Goal: Task Accomplishment & Management: Manage account settings

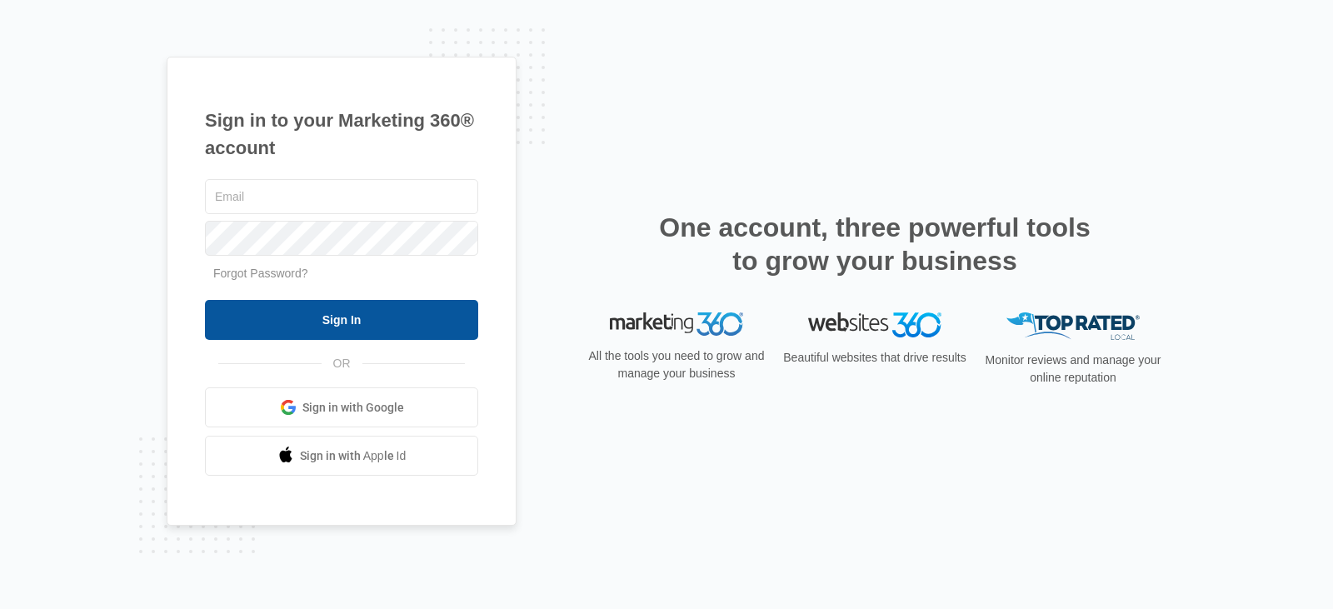
type input "Miranda.fl@theclothoption.org"
click at [361, 337] on input "Sign In" at bounding box center [341, 320] width 273 height 40
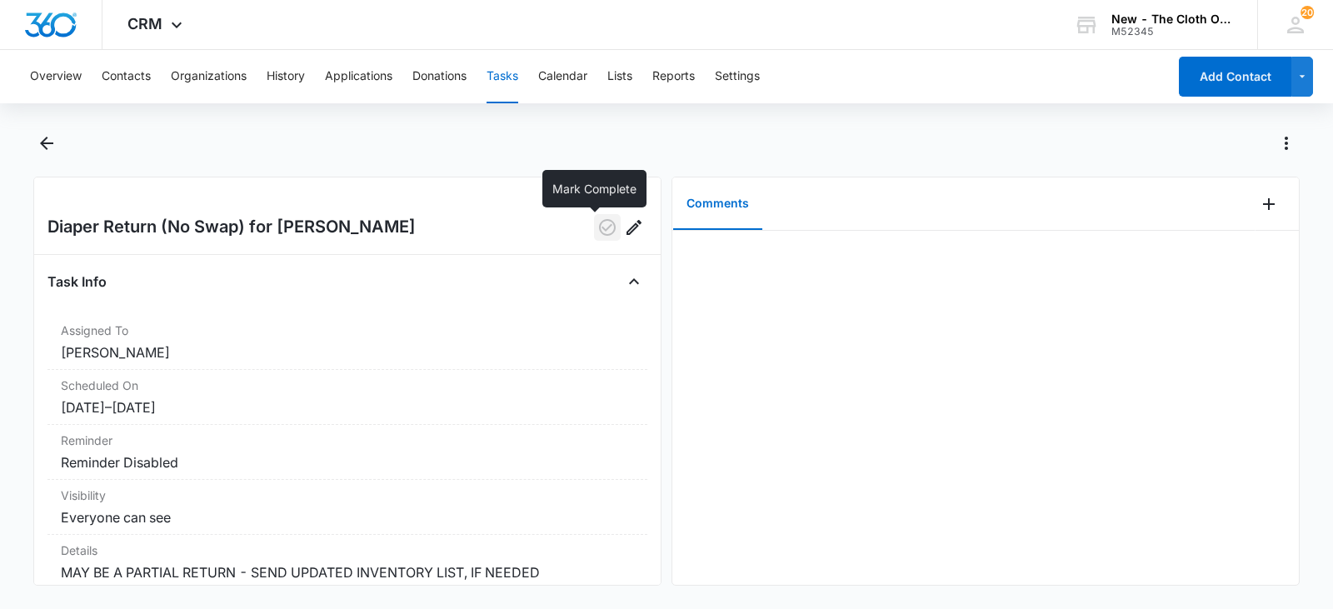
click at [599, 222] on icon "button" at bounding box center [607, 227] width 17 height 17
click at [510, 79] on button "Tasks" at bounding box center [503, 76] width 32 height 53
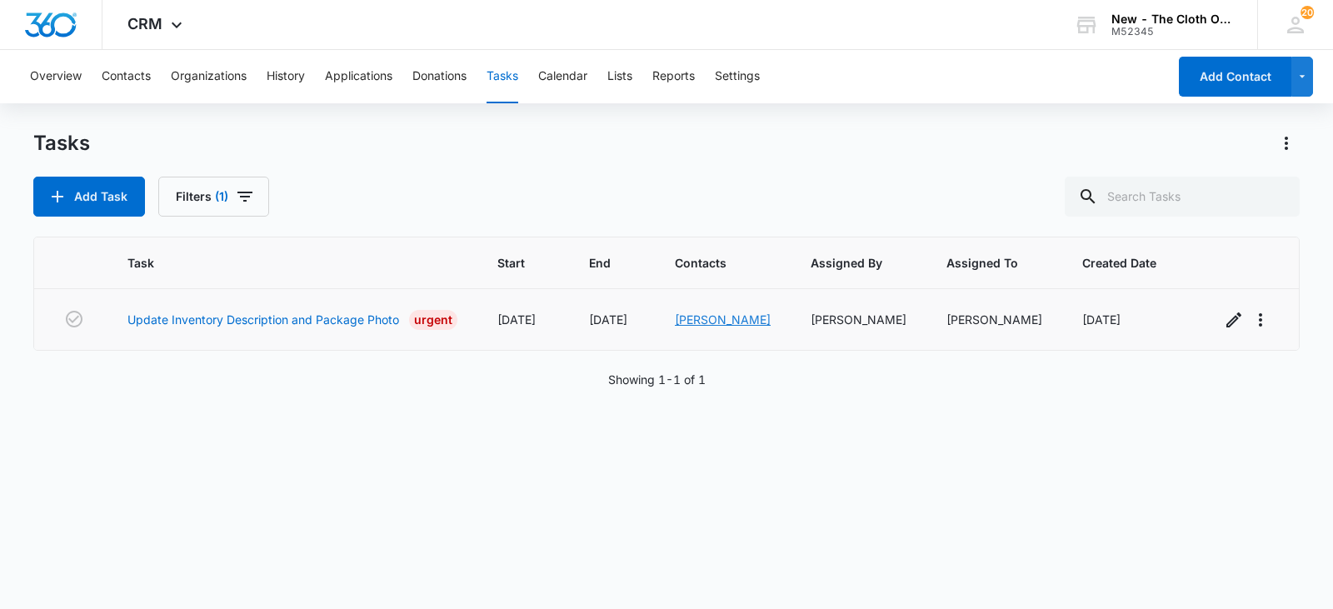
click at [708, 316] on link "[PERSON_NAME]" at bounding box center [723, 319] width 96 height 14
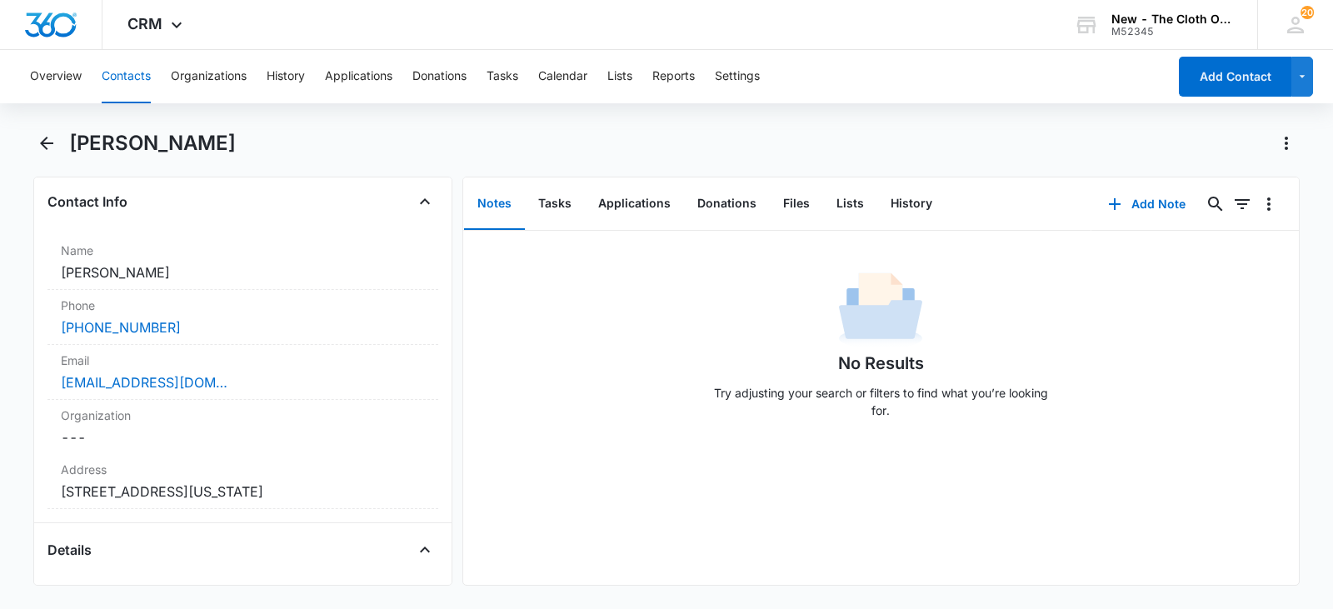
scroll to position [277, 0]
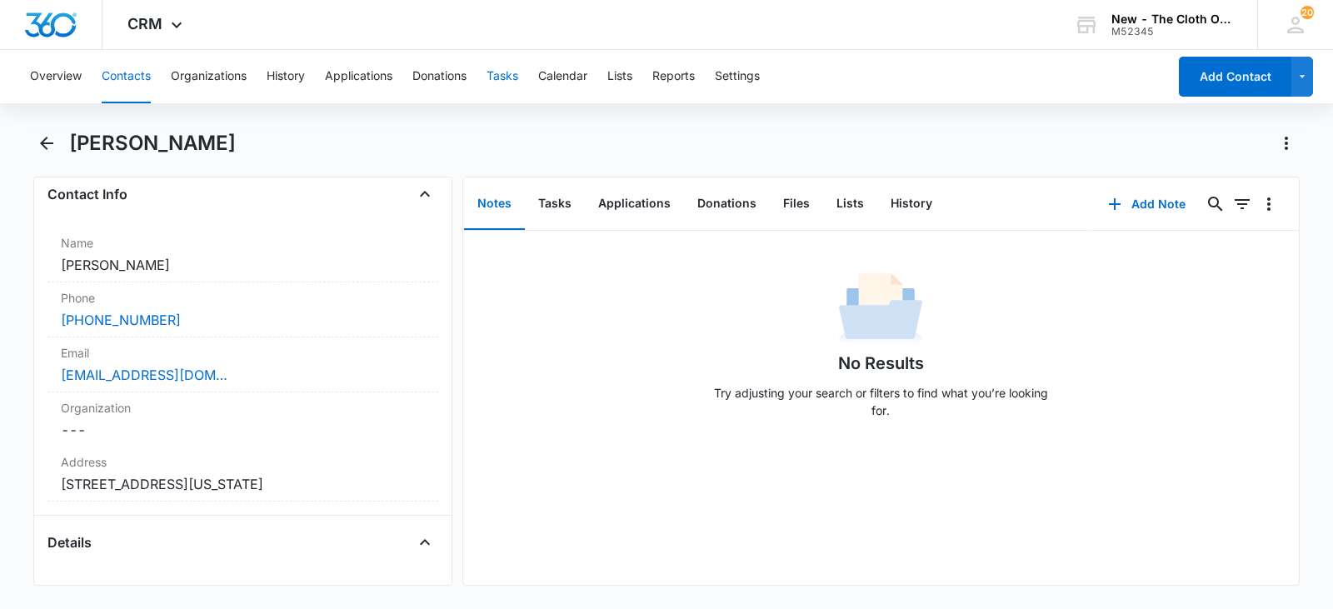
click at [497, 79] on button "Tasks" at bounding box center [503, 76] width 32 height 53
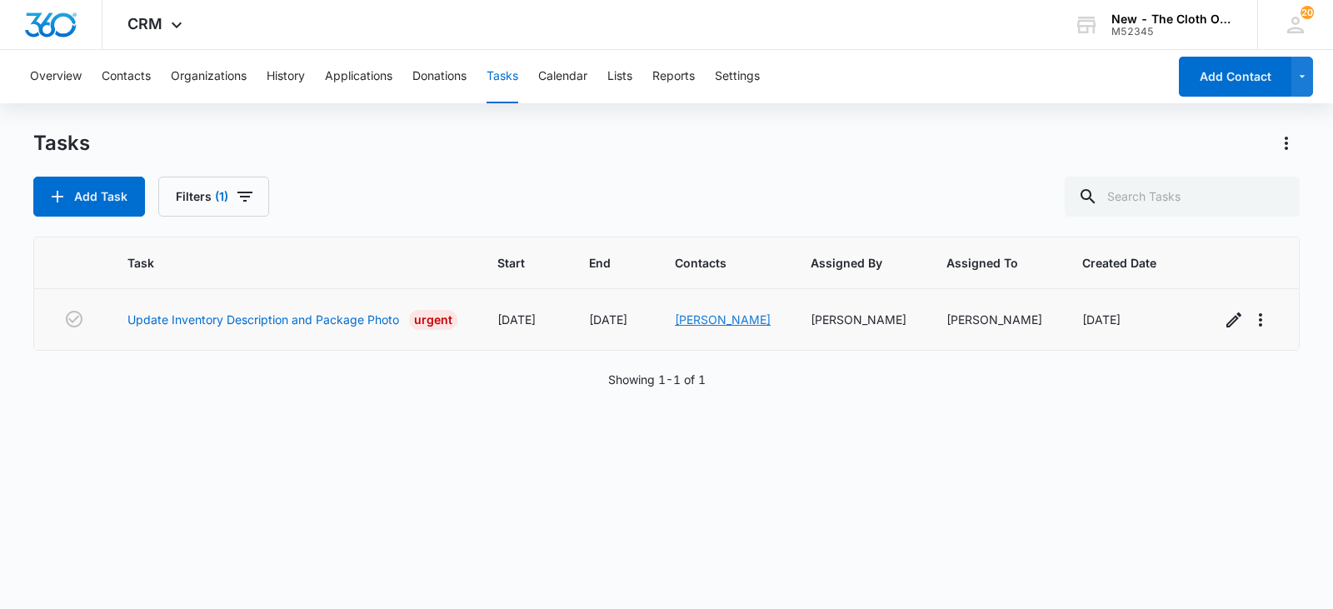
click at [704, 322] on link "[PERSON_NAME]" at bounding box center [723, 319] width 96 height 14
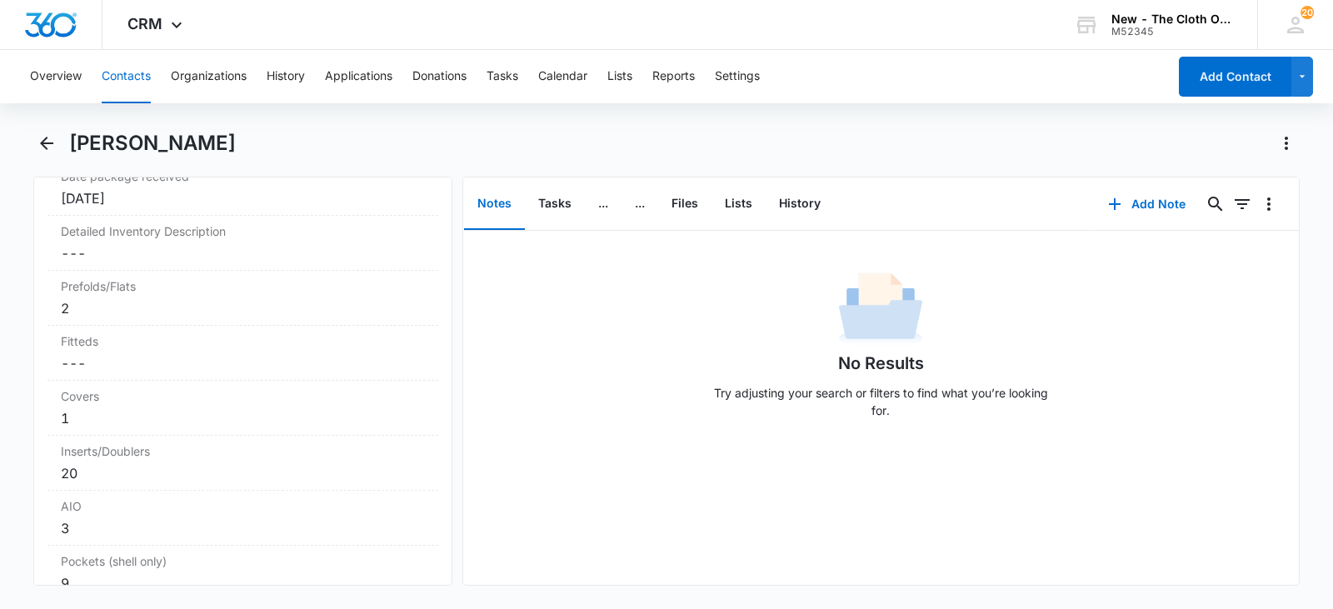
scroll to position [4049, 0]
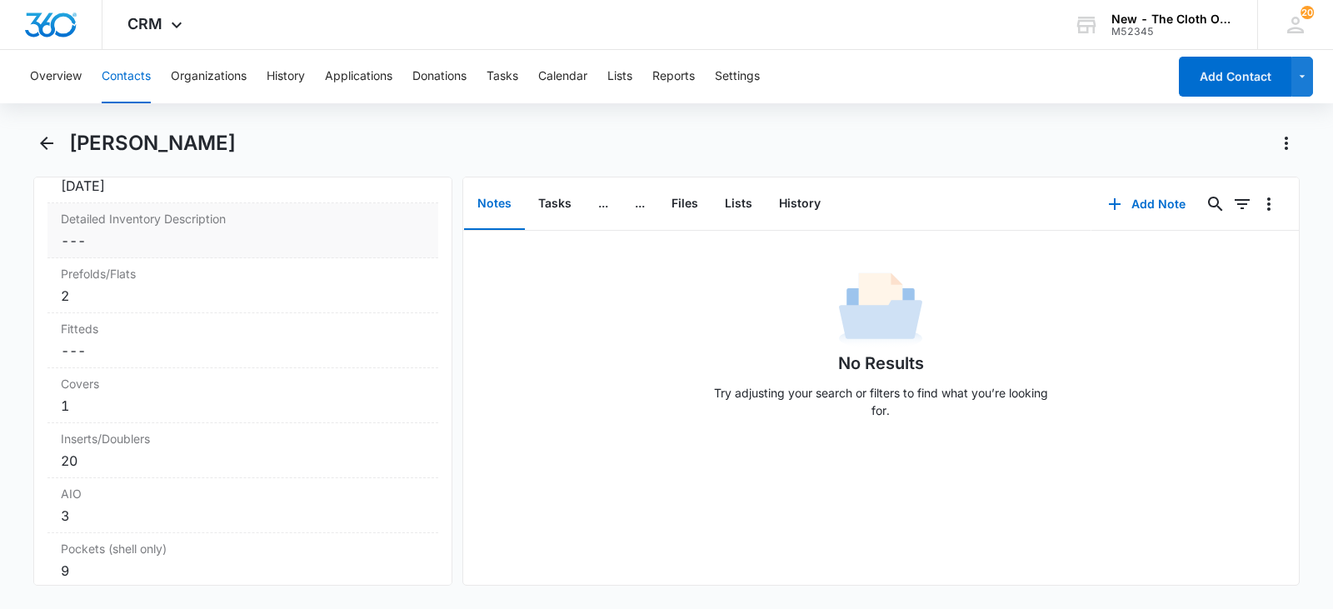
click at [182, 251] on dd "Cancel Save Changes ---" at bounding box center [243, 241] width 364 height 20
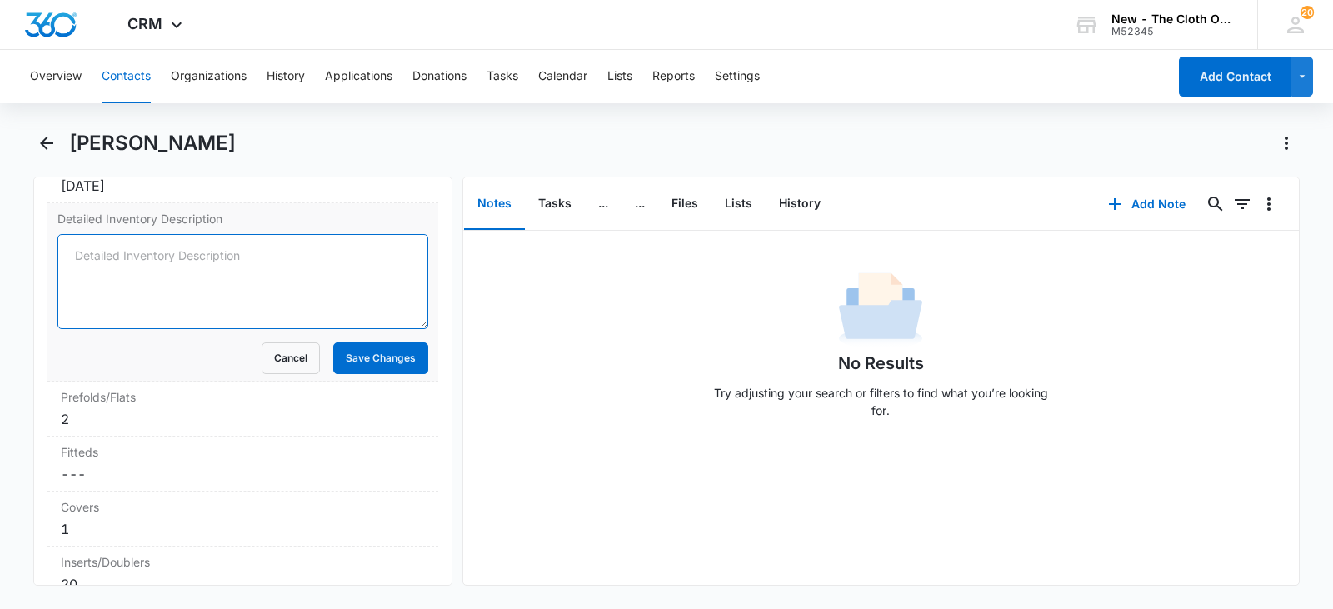
click at [202, 289] on textarea "Detailed Inventory Description" at bounding box center [242, 281] width 371 height 95
paste textarea "Diapers: 9 OS Pockets - Hogwarts Houses, Blue/Gold Marbles, Sea Turtles, Blue/B…"
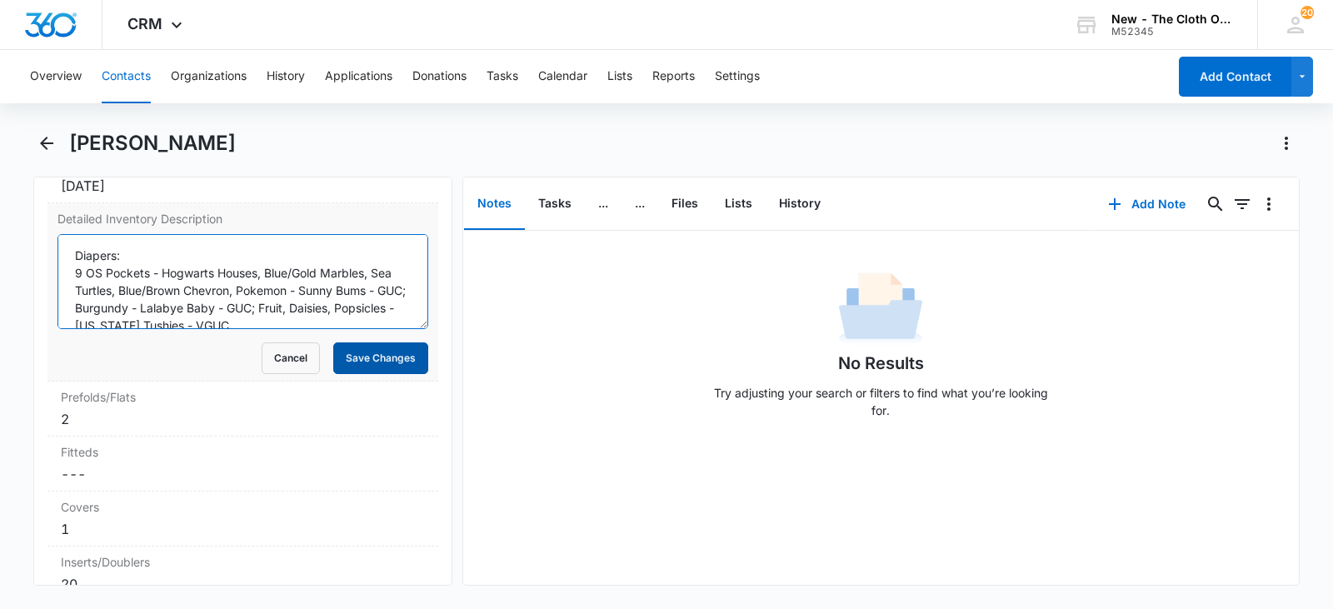
scroll to position [179, 0]
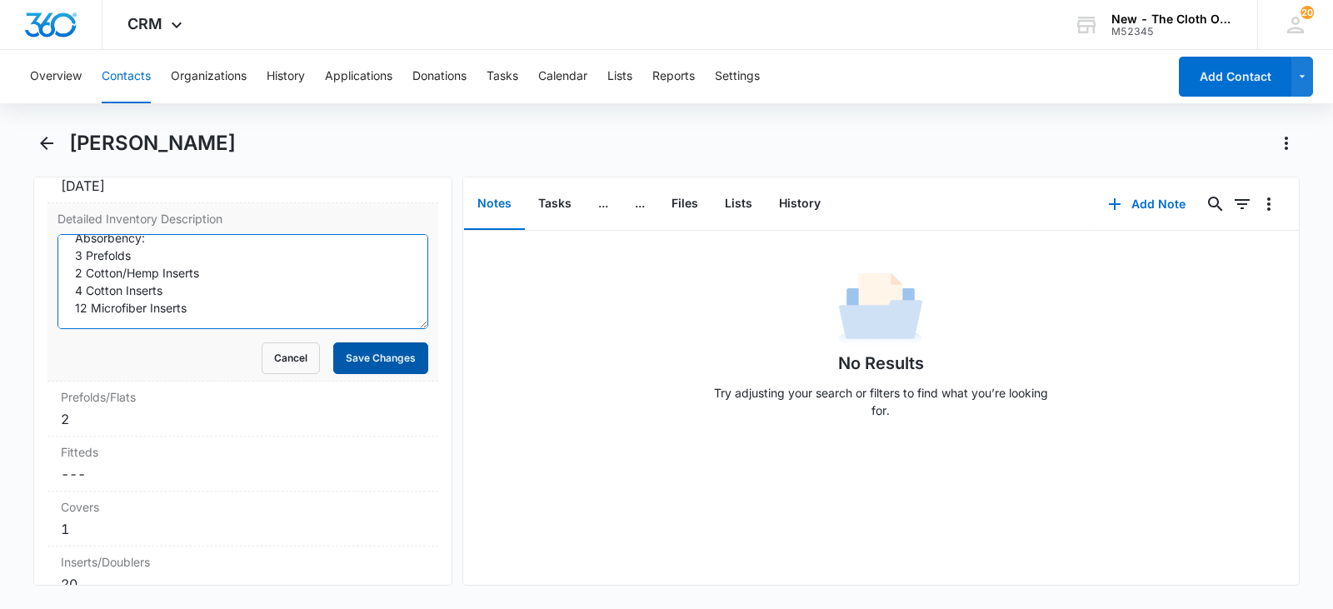
type textarea "Diapers: 9 OS Pockets - Hogwarts Houses, Blue/Gold Marbles, Sea Turtles, Blue/B…"
click at [377, 374] on button "Save Changes" at bounding box center [380, 358] width 95 height 32
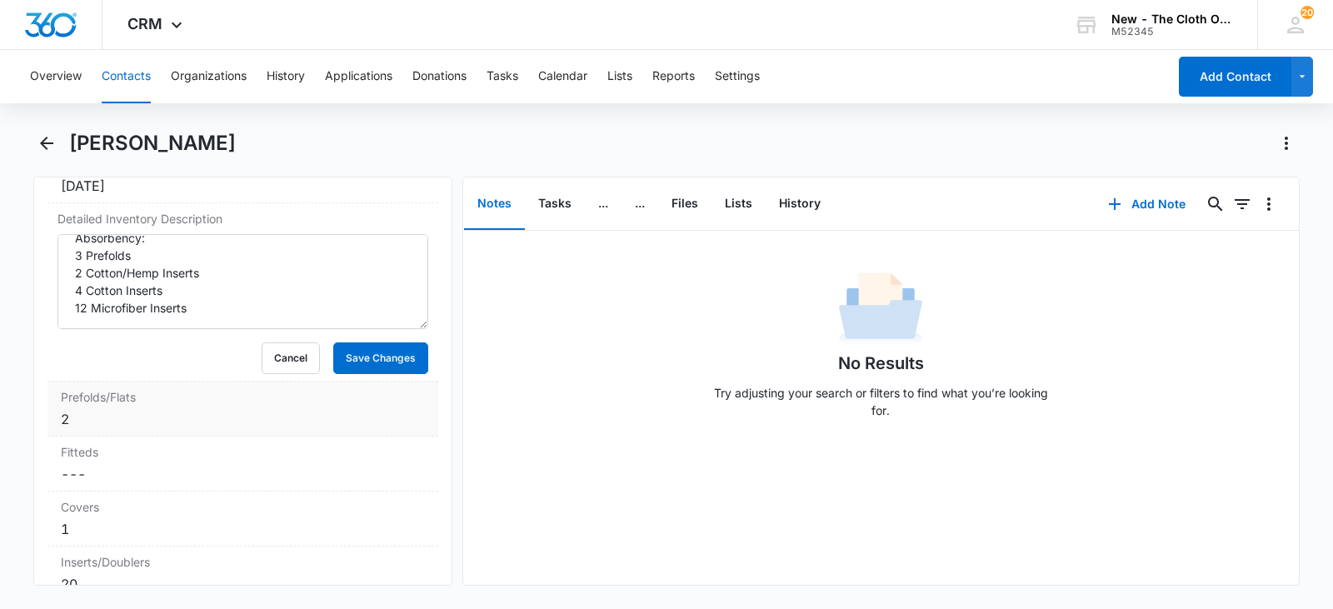
click at [156, 442] on dl "Distribution Method Cancel Save Changes Local distribution Tracking number Canc…" at bounding box center [242, 484] width 391 height 892
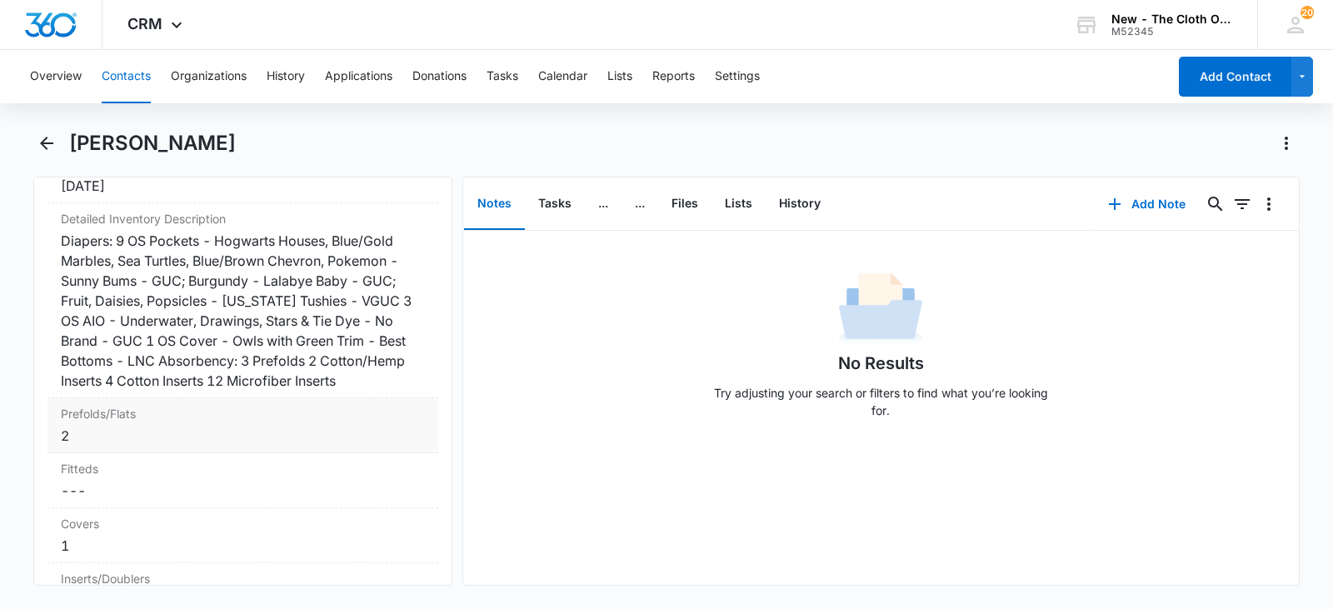
click at [117, 446] on div "2" at bounding box center [243, 436] width 364 height 20
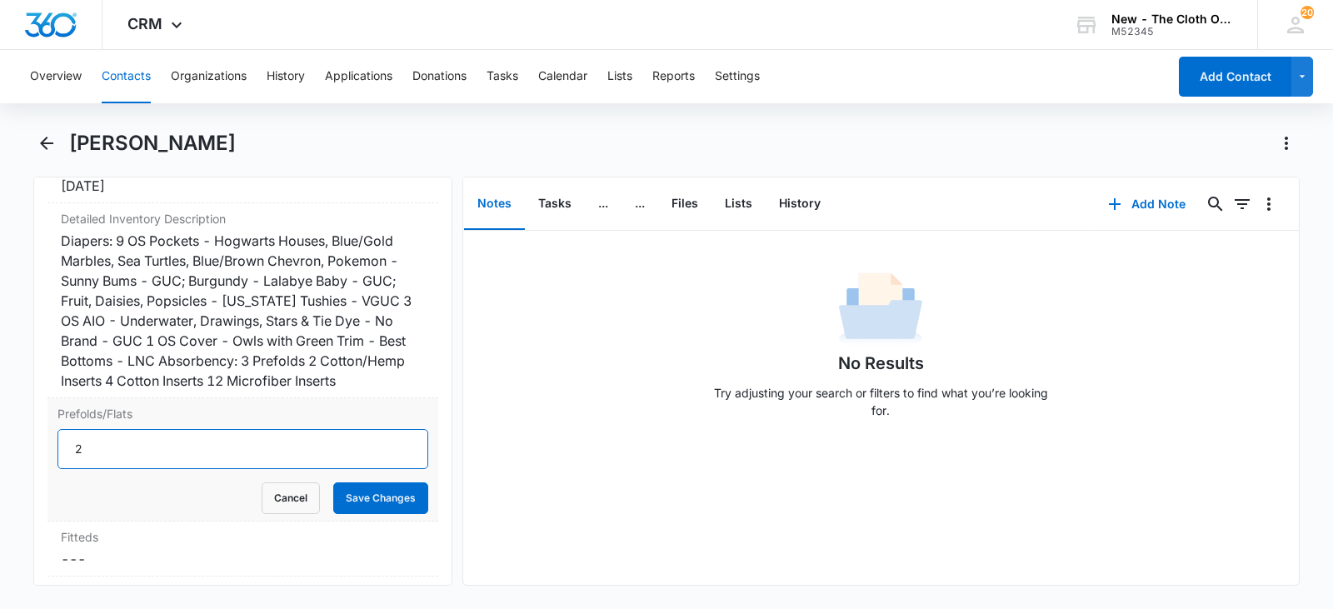
click at [131, 469] on input "2" at bounding box center [242, 449] width 371 height 40
type input "3"
click at [397, 469] on input "3" at bounding box center [242, 449] width 371 height 40
click at [382, 514] on button "Save Changes" at bounding box center [380, 498] width 95 height 32
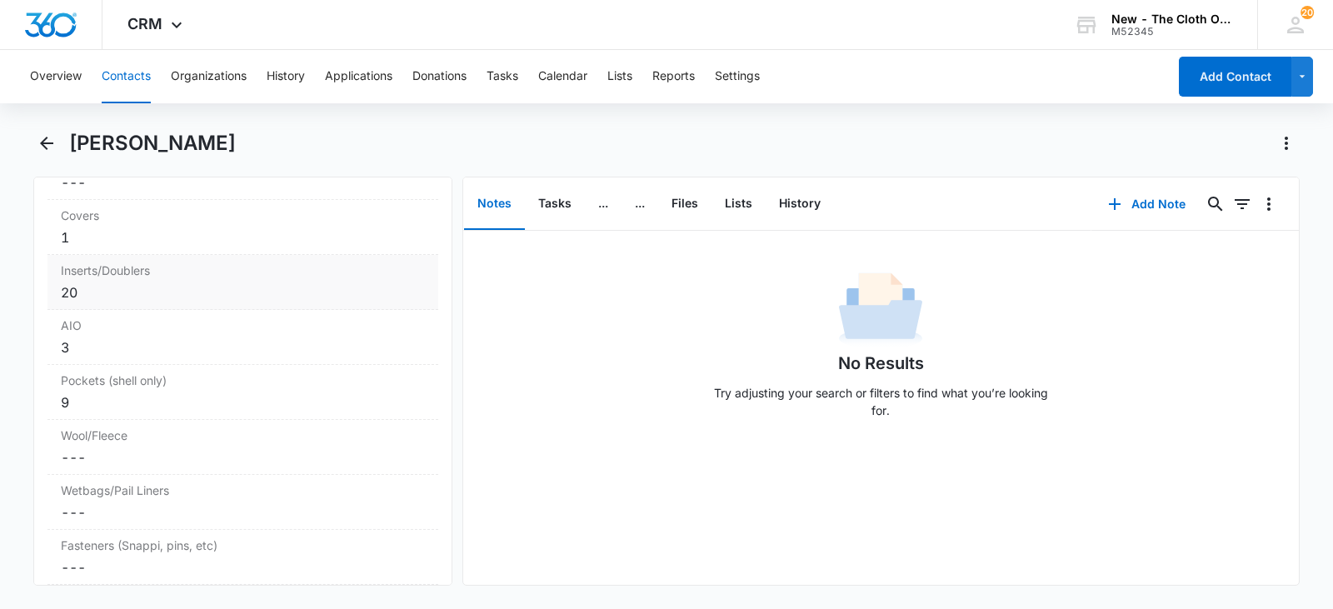
scroll to position [4326, 0]
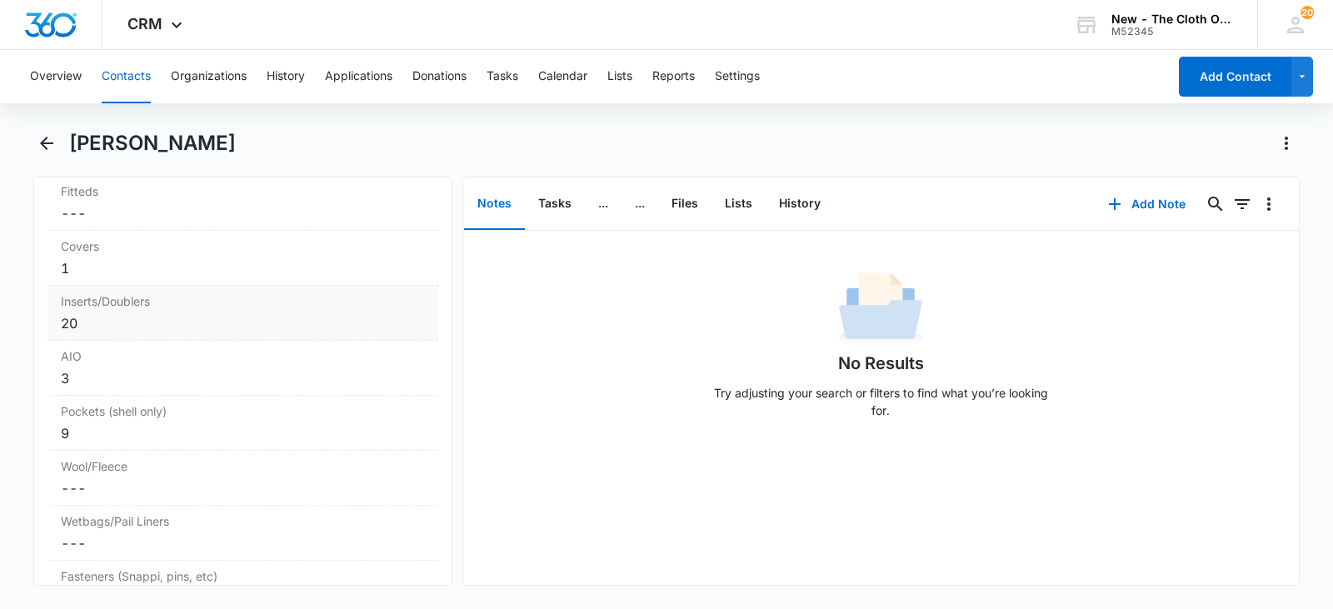
click at [157, 333] on div "20" at bounding box center [243, 323] width 364 height 20
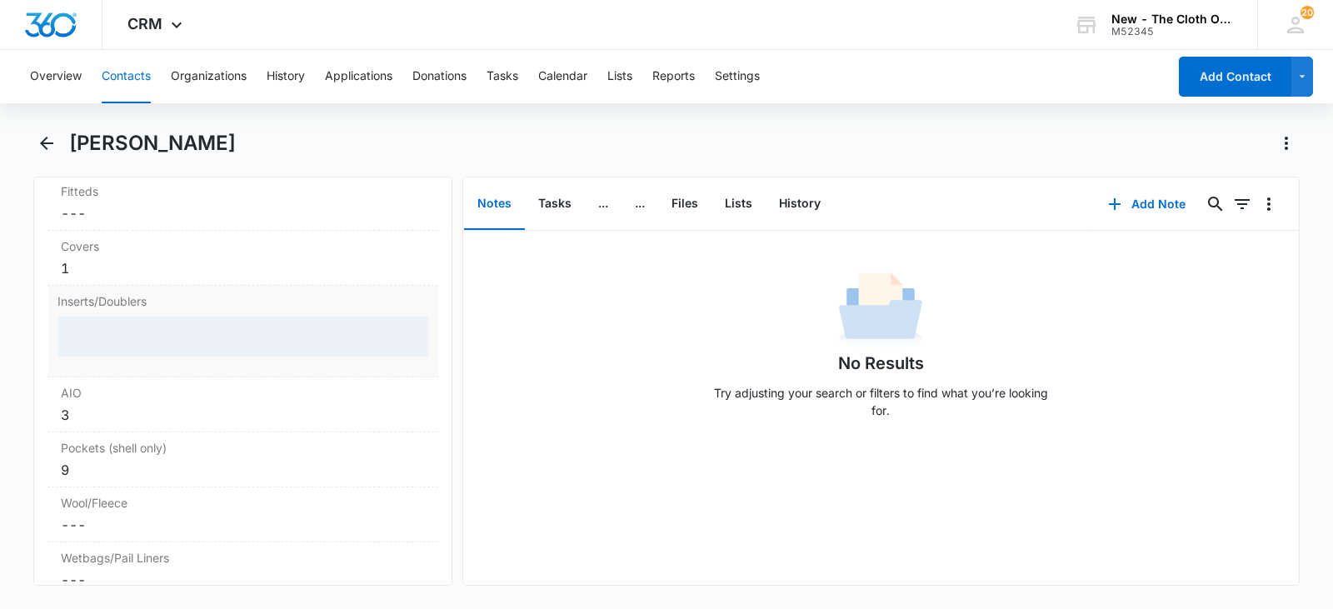
click at [157, 357] on div at bounding box center [242, 337] width 371 height 40
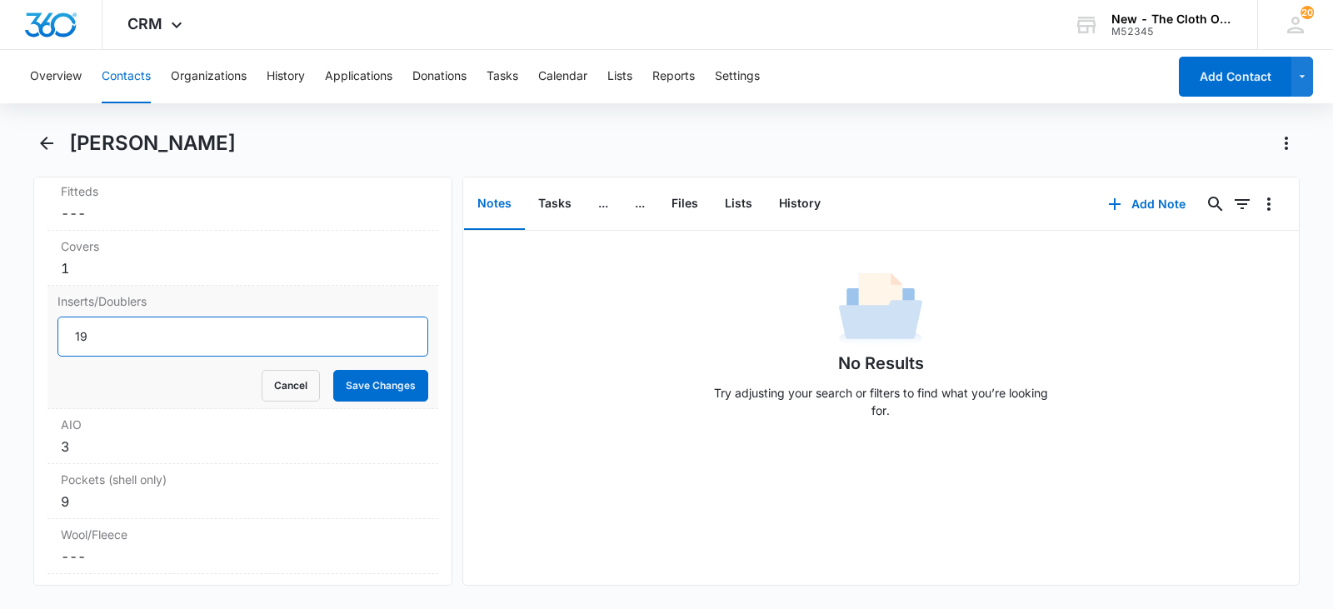
click at [386, 357] on input "19" at bounding box center [242, 337] width 371 height 40
type input "18"
click at [386, 357] on input "18" at bounding box center [242, 337] width 371 height 40
click at [388, 402] on button "Save Changes" at bounding box center [380, 386] width 95 height 32
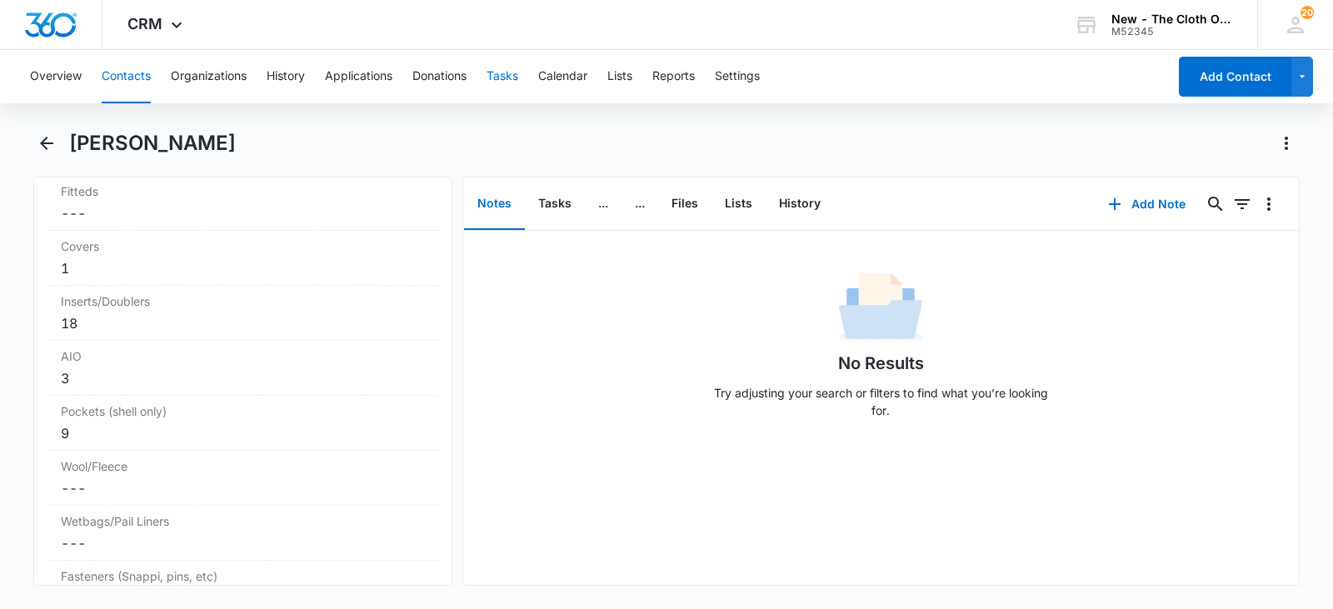
click at [507, 67] on button "Tasks" at bounding box center [503, 76] width 32 height 53
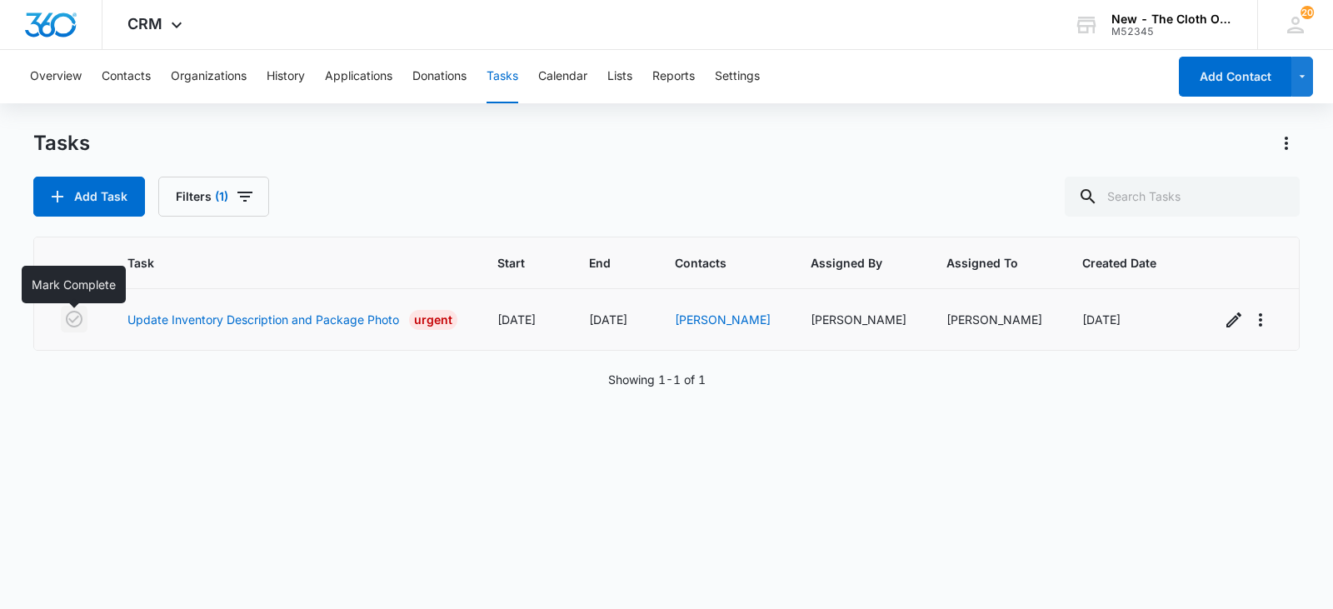
click at [75, 318] on icon "button" at bounding box center [74, 319] width 20 height 20
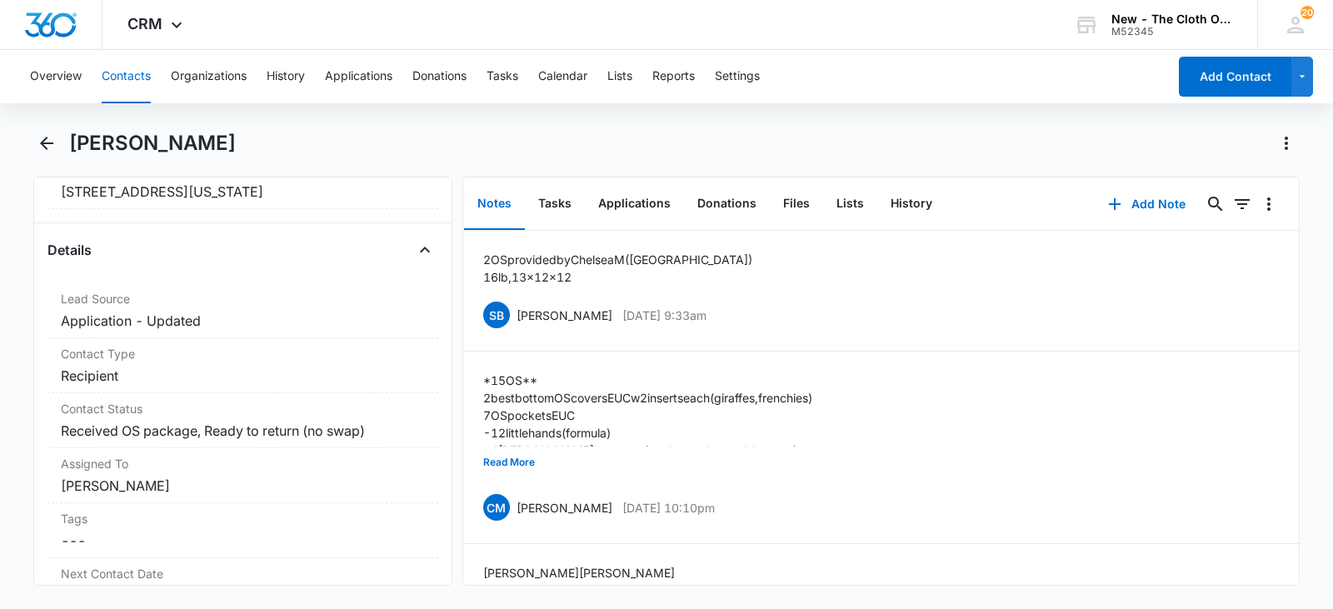
scroll to position [611, 0]
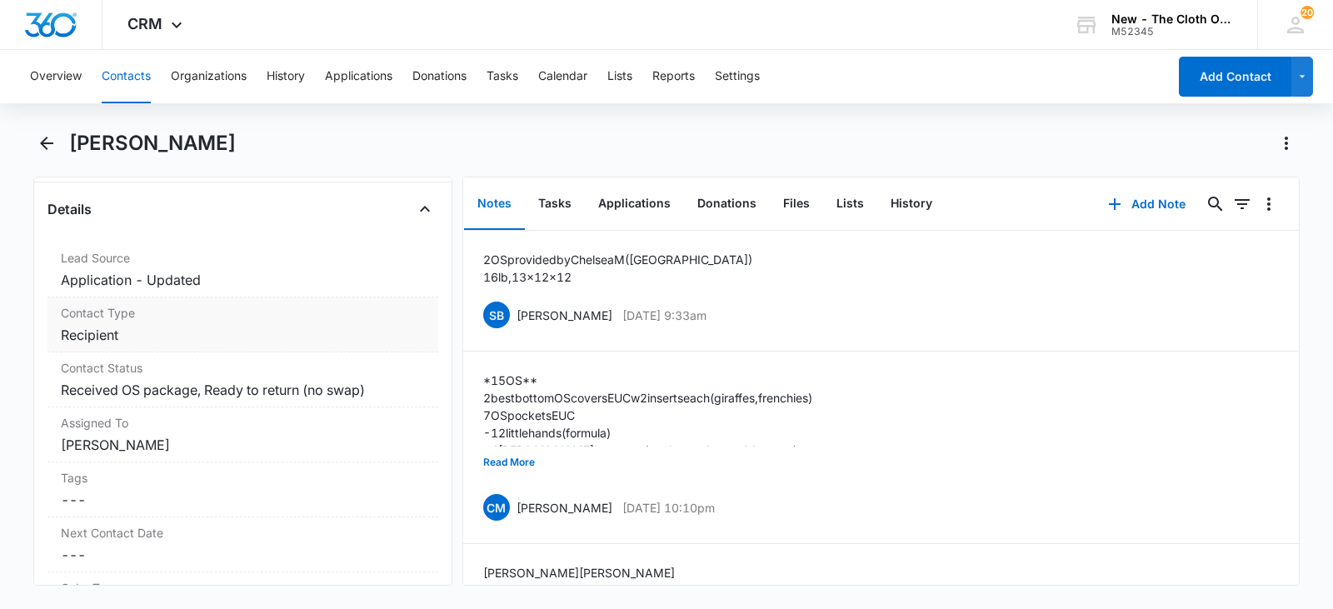
click at [219, 350] on div "Contact Type Cancel Save Changes Recipient" at bounding box center [242, 324] width 391 height 55
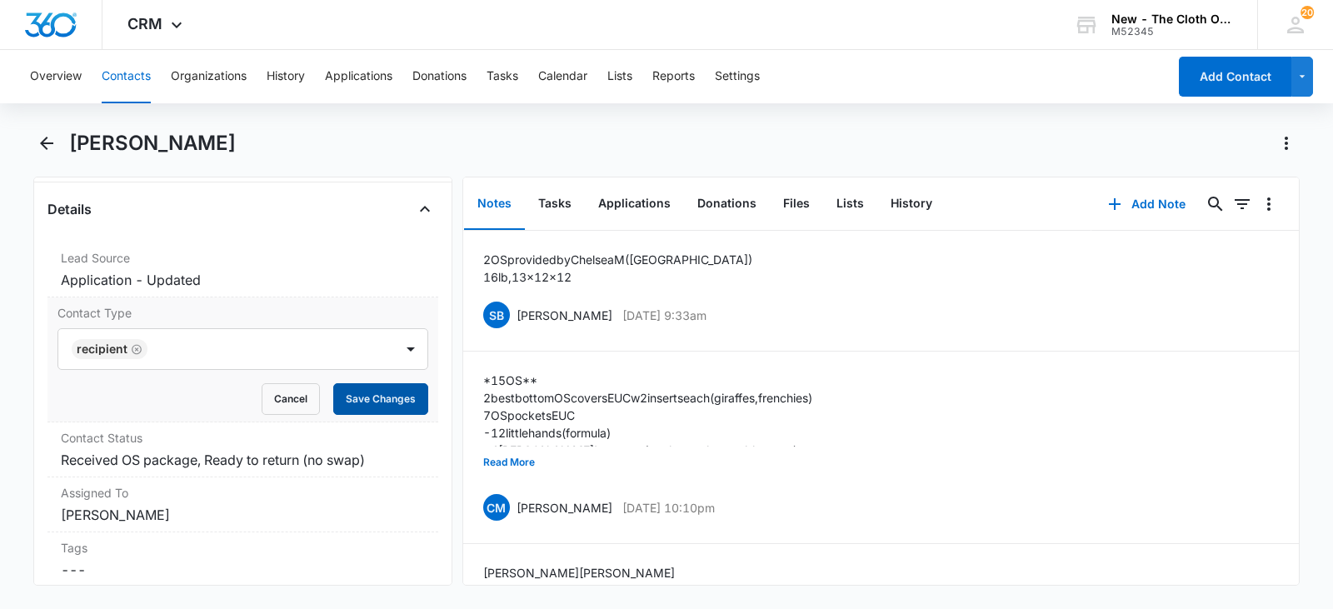
click at [357, 404] on button "Save Changes" at bounding box center [380, 399] width 95 height 32
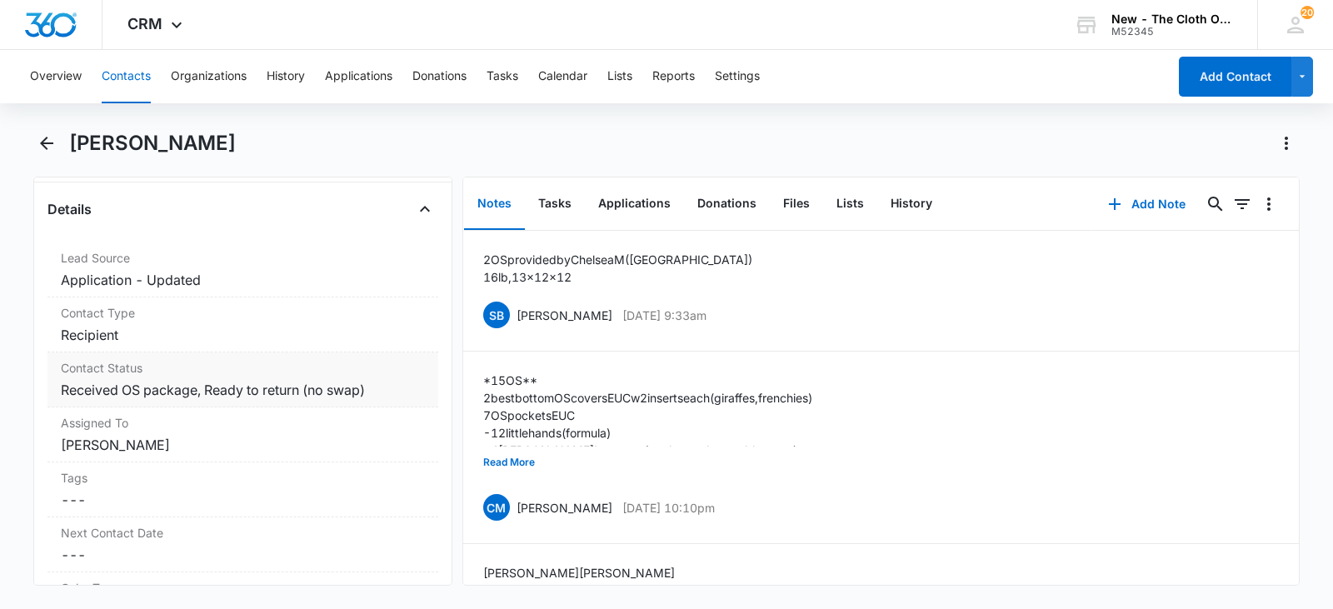
click at [217, 378] on div "Contact Status Cancel Save Changes Received OS package, Ready to return (no swa…" at bounding box center [242, 379] width 391 height 55
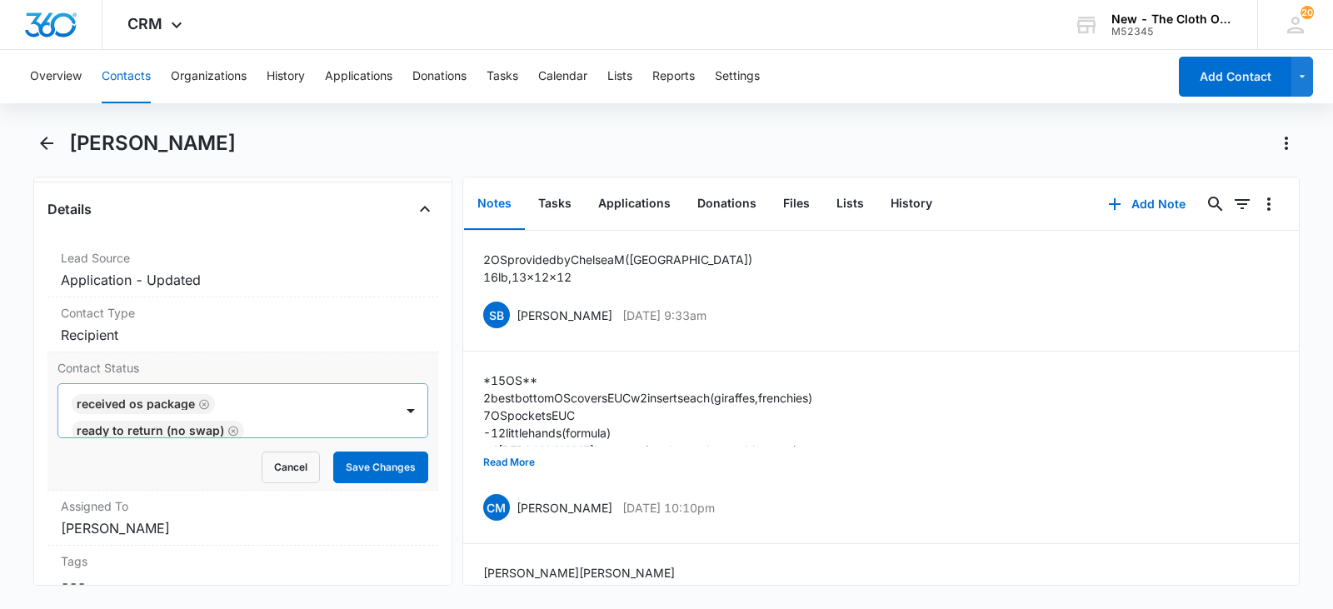
click at [202, 405] on icon "Remove Received OS package" at bounding box center [204, 404] width 10 height 10
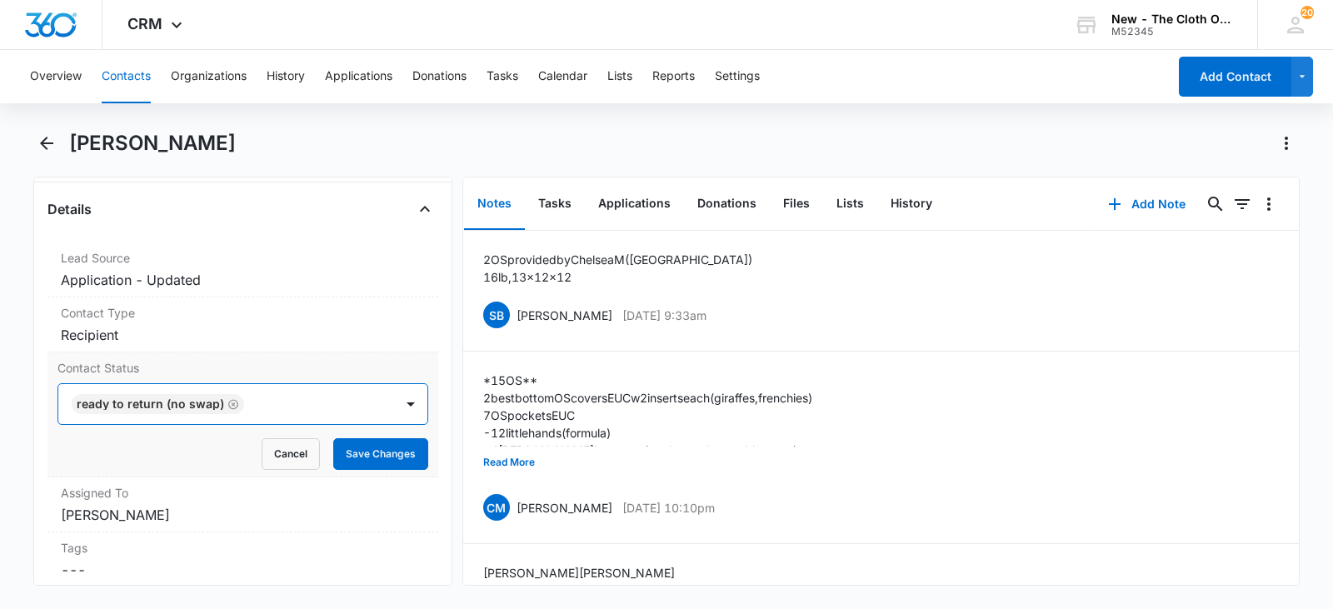
click at [232, 405] on icon "Remove Ready to return (no swap)" at bounding box center [233, 404] width 12 height 12
click at [397, 403] on div at bounding box center [410, 404] width 27 height 27
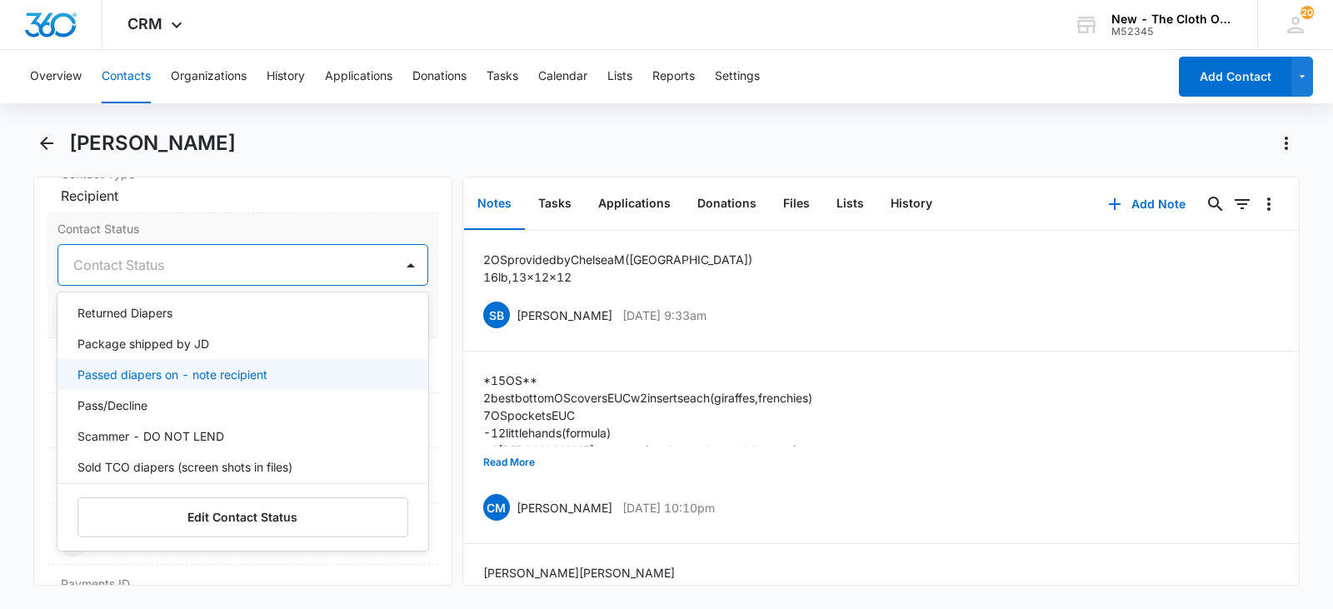
scroll to position [322, 0]
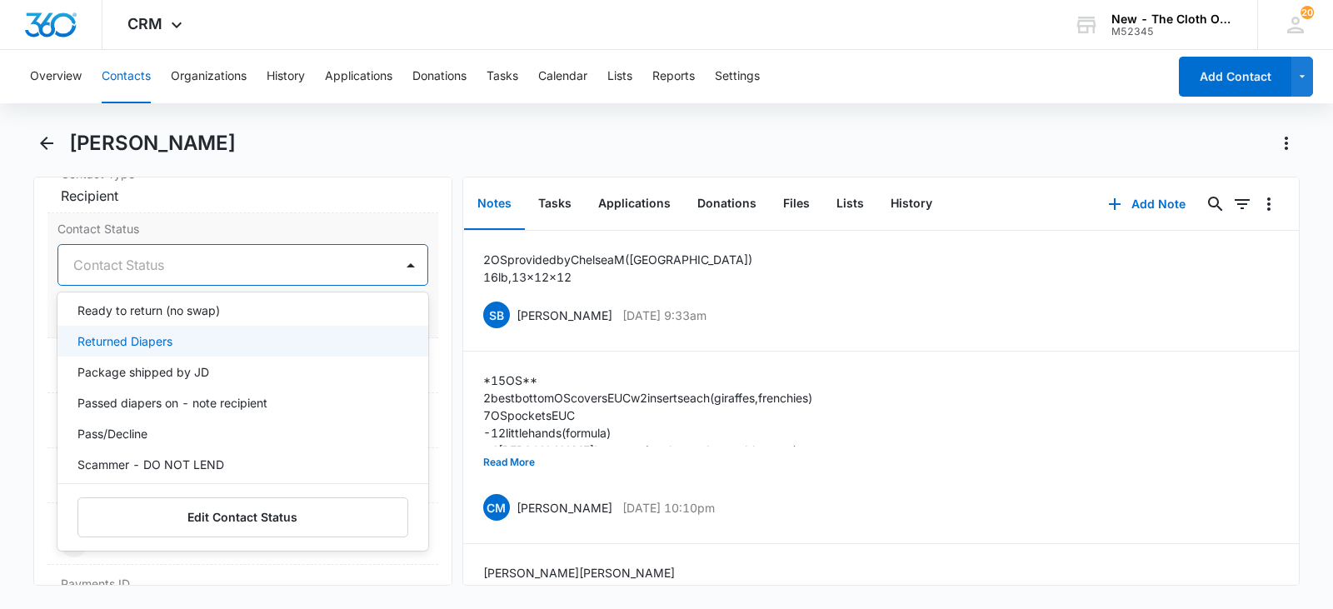
click at [256, 341] on div "Returned Diapers" at bounding box center [240, 340] width 327 height 17
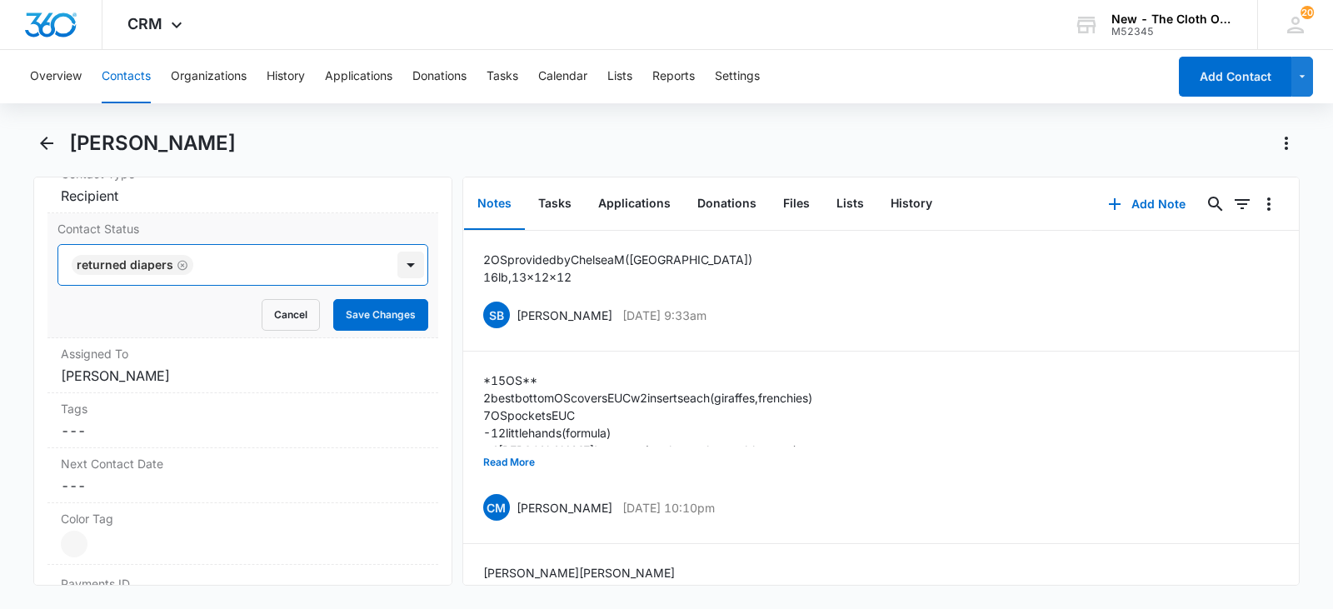
click at [397, 272] on div at bounding box center [410, 265] width 27 height 27
click at [377, 317] on button "Save Changes" at bounding box center [380, 315] width 95 height 32
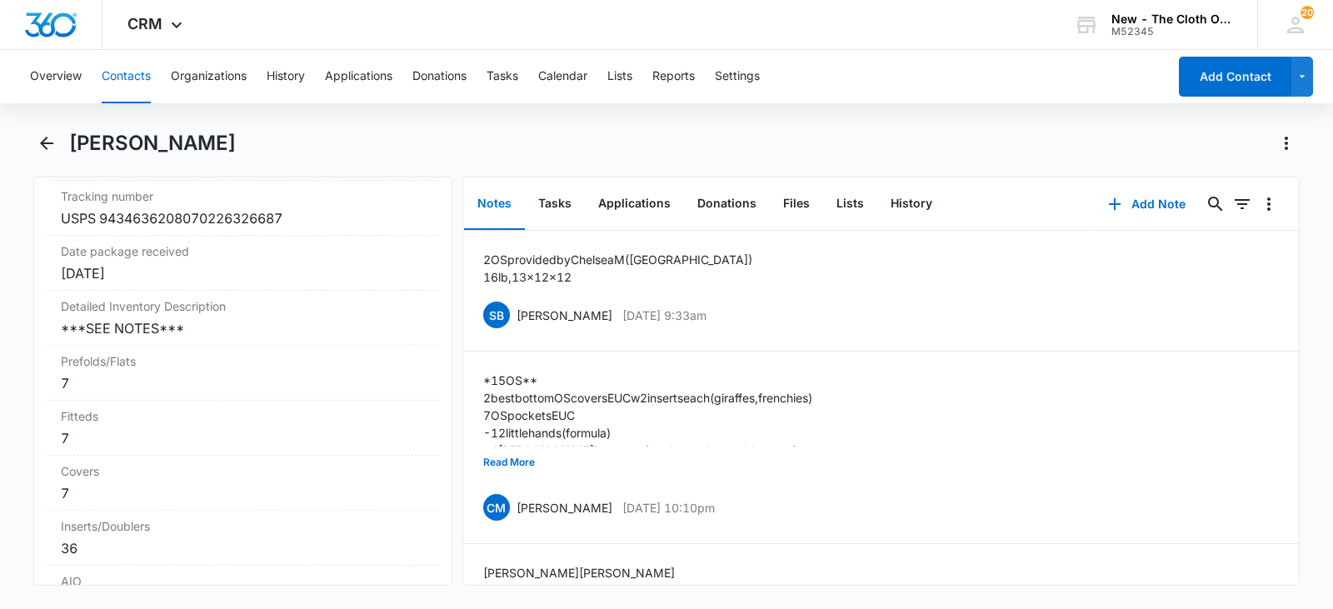
scroll to position [3985, 0]
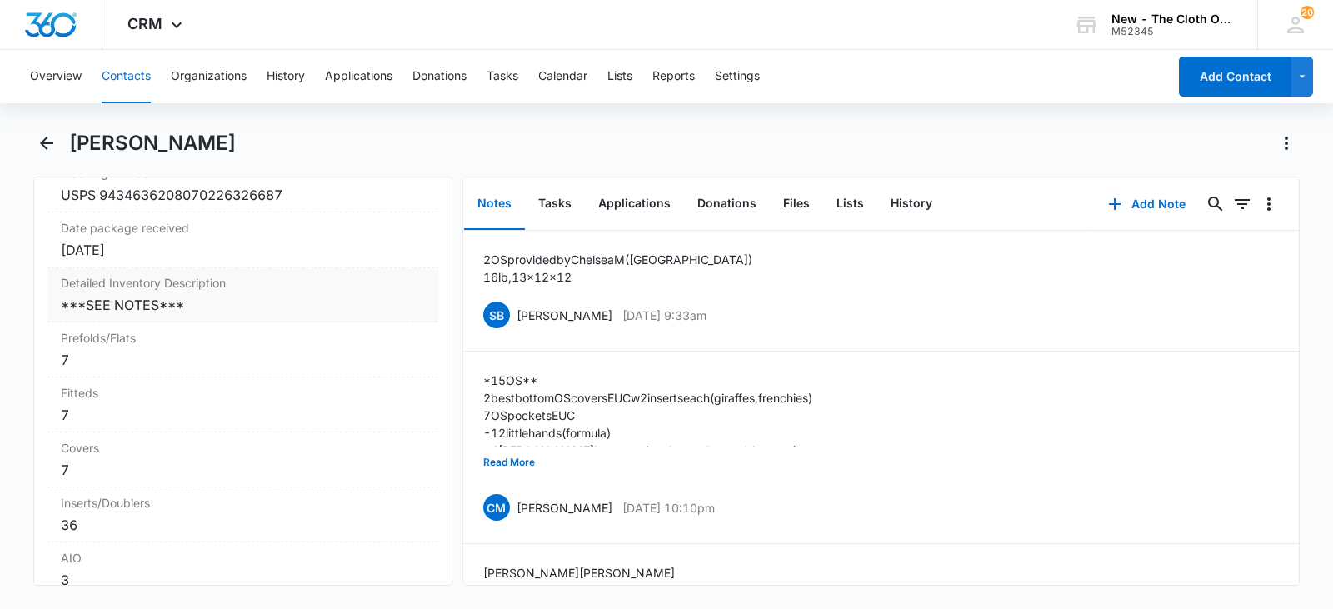
click at [318, 315] on div "***SEE NOTES***" at bounding box center [243, 305] width 364 height 20
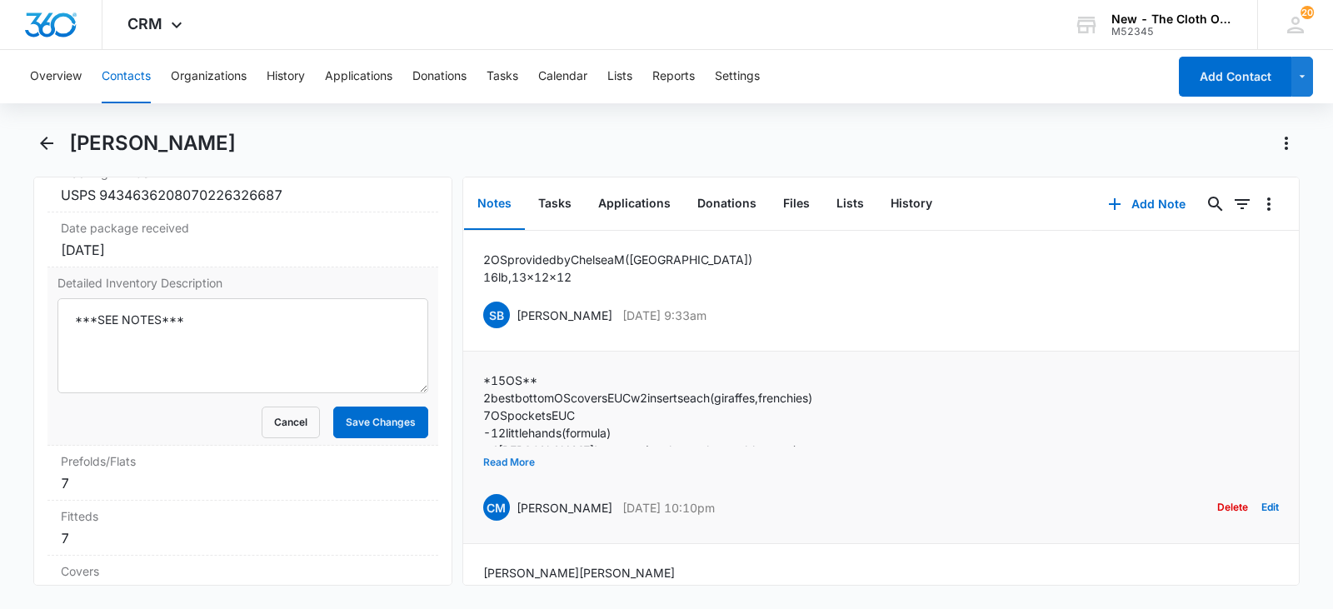
click at [507, 451] on button "Read More" at bounding box center [509, 463] width 52 height 32
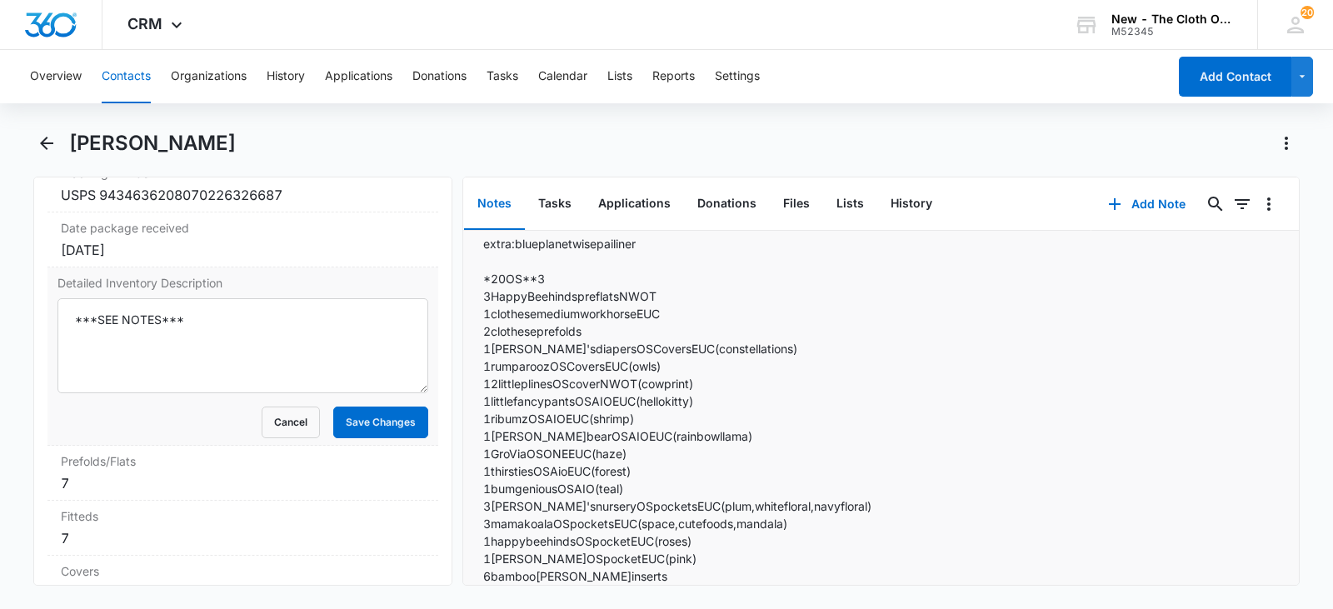
scroll to position [556, 0]
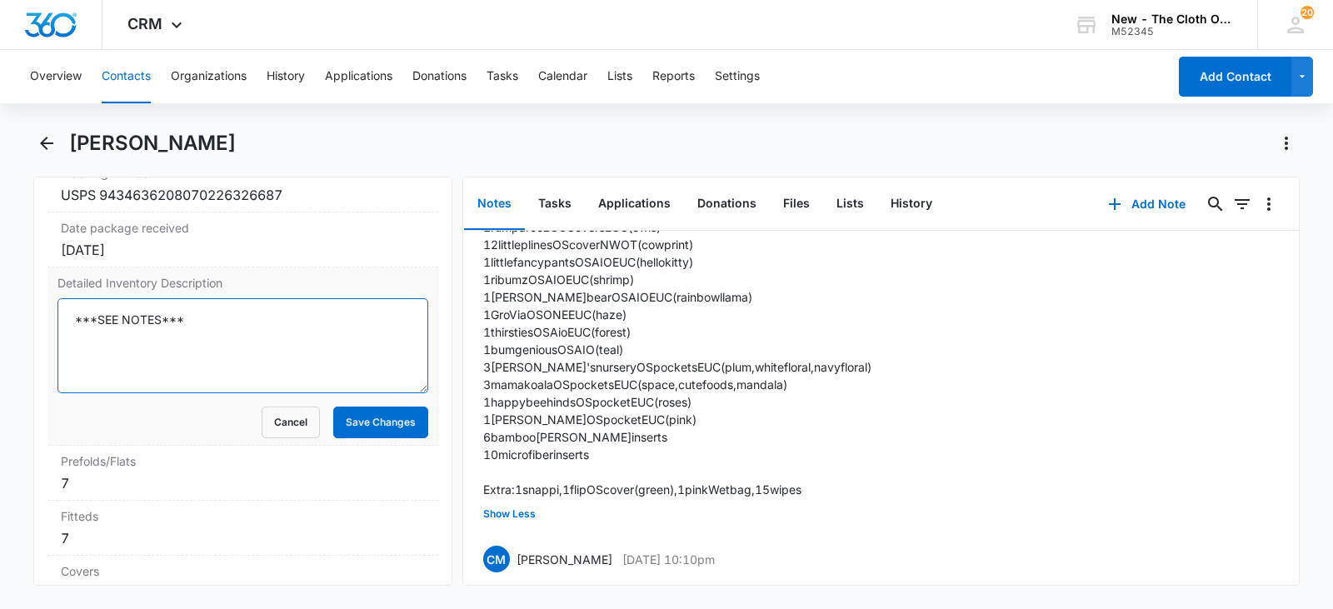
drag, startPoint x: 289, startPoint y: 336, endPoint x: 217, endPoint y: 452, distance: 136.6
click at [26, 337] on main "Jamie Gallo Remove JG Jamie Gallo Contact Info Name Cancel Save Changes Jamie G…" at bounding box center [666, 368] width 1333 height 476
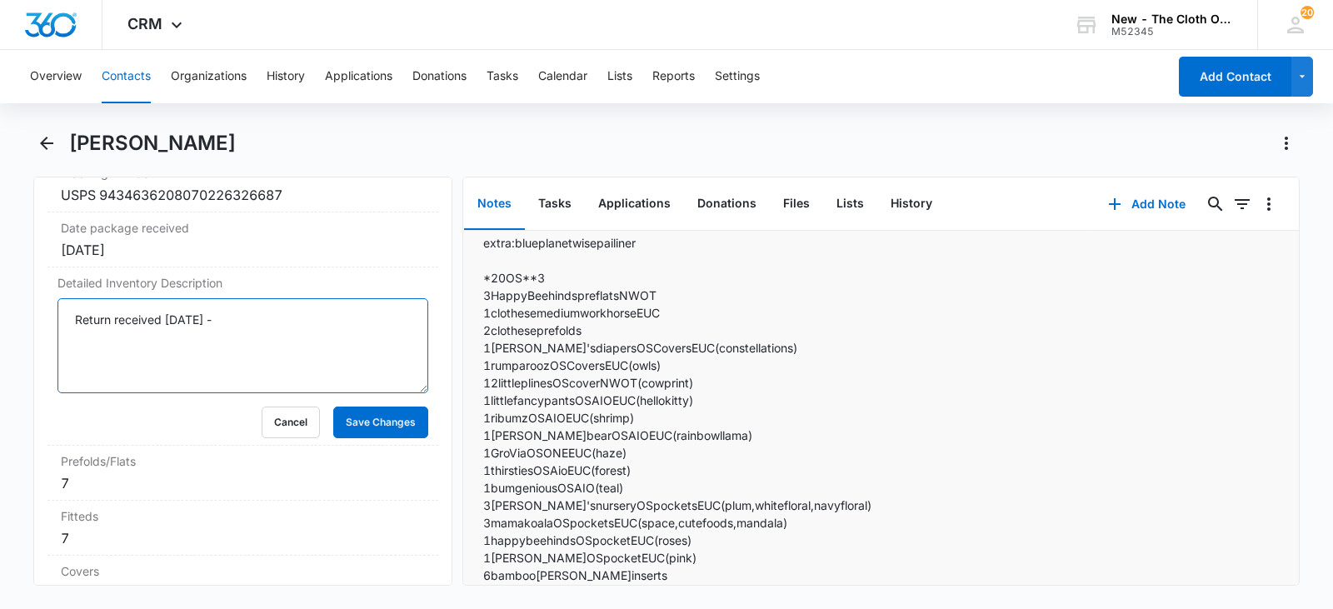
scroll to position [444, 0]
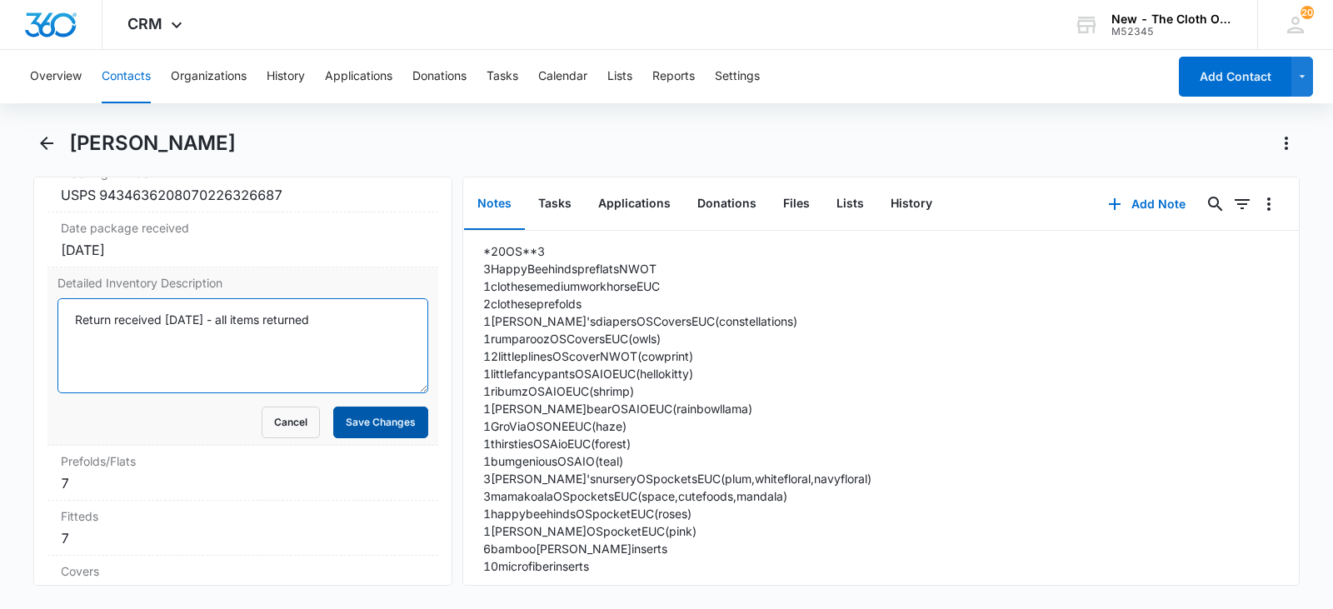
type textarea "Return received 9/11/2025 - all items returned"
click at [384, 432] on button "Save Changes" at bounding box center [380, 423] width 95 height 32
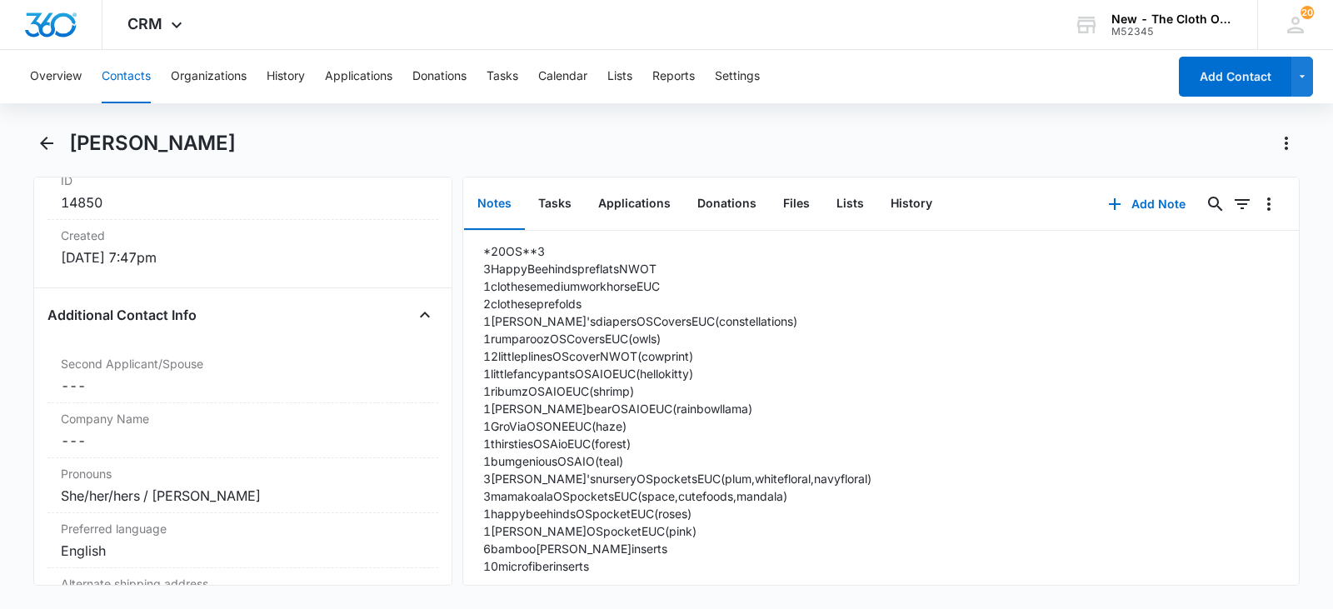
scroll to position [330, 0]
